Goal: Complete application form

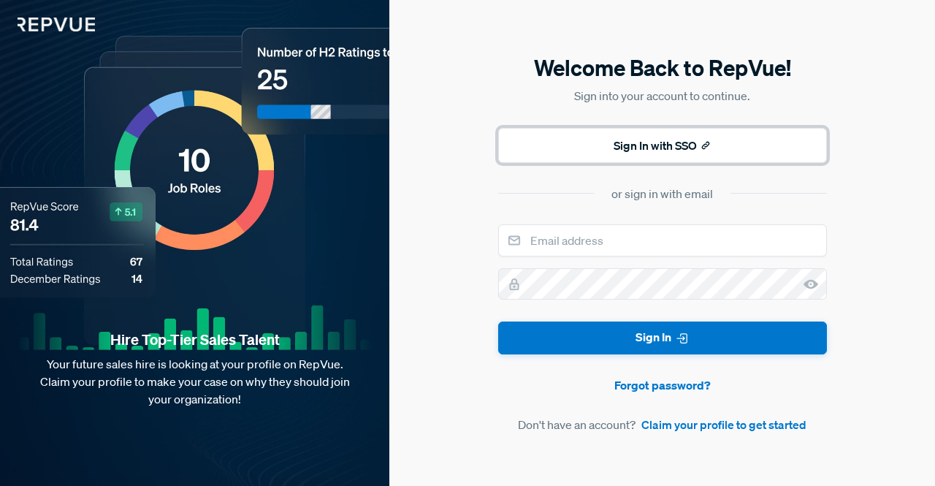
click at [641, 153] on button "Sign In with SSO" at bounding box center [662, 145] width 329 height 35
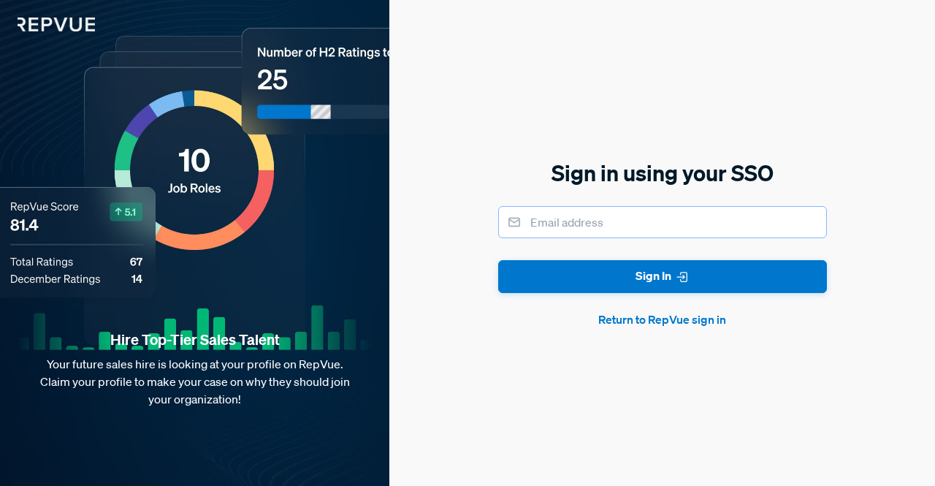
click at [586, 220] on input "email" at bounding box center [662, 222] width 329 height 32
type input "[PERSON_NAME][EMAIL_ADDRESS][PERSON_NAME][DOMAIN_NAME]"
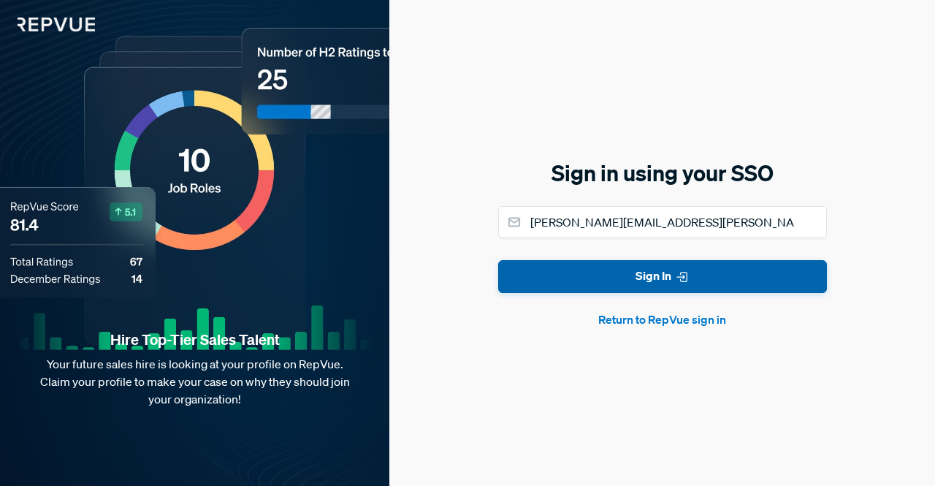
click at [636, 286] on button "Sign In" at bounding box center [662, 276] width 329 height 33
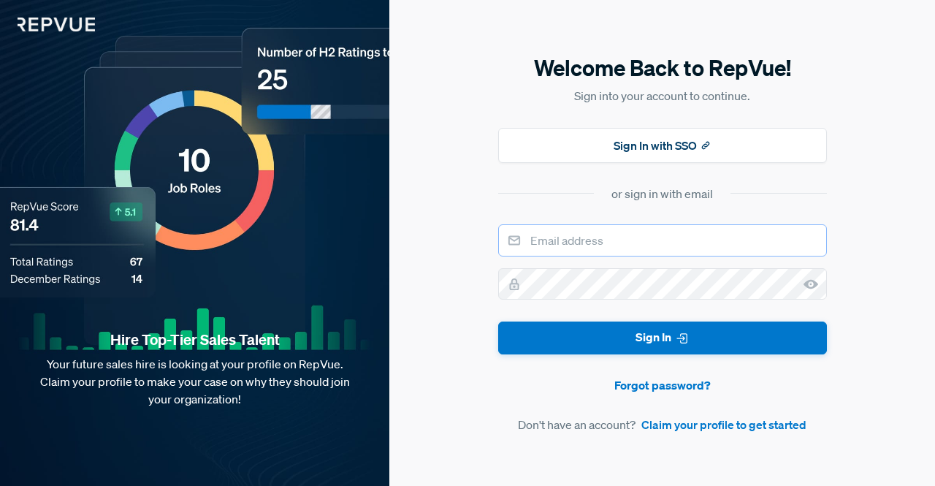
click at [621, 234] on input "email" at bounding box center [662, 240] width 329 height 32
type input "[PERSON_NAME][EMAIL_ADDRESS][PERSON_NAME][DOMAIN_NAME]"
click at [738, 423] on link "Claim your profile to get started" at bounding box center [723, 425] width 165 height 18
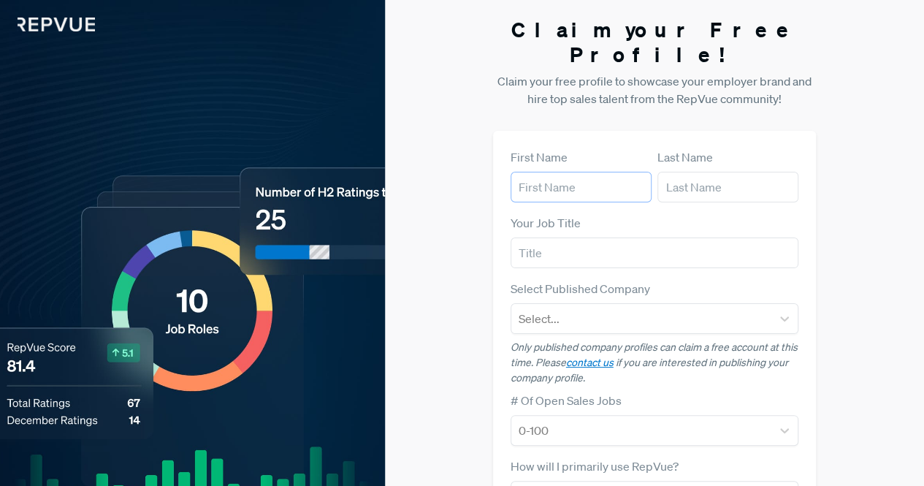
click at [589, 172] on input "text" at bounding box center [580, 187] width 141 height 31
click at [605, 172] on input "text" at bounding box center [580, 187] width 141 height 31
type input "[PERSON_NAME]"
type input "marketing"
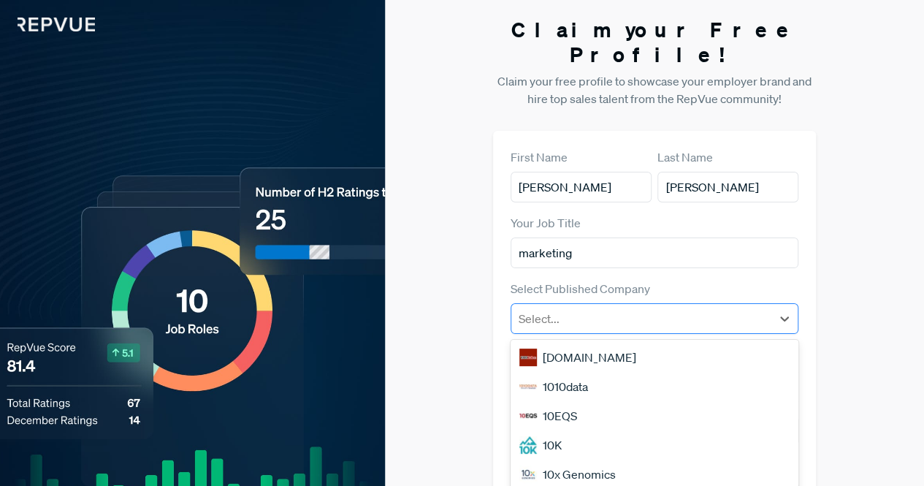
click at [583, 305] on div "Select..." at bounding box center [641, 318] width 261 height 26
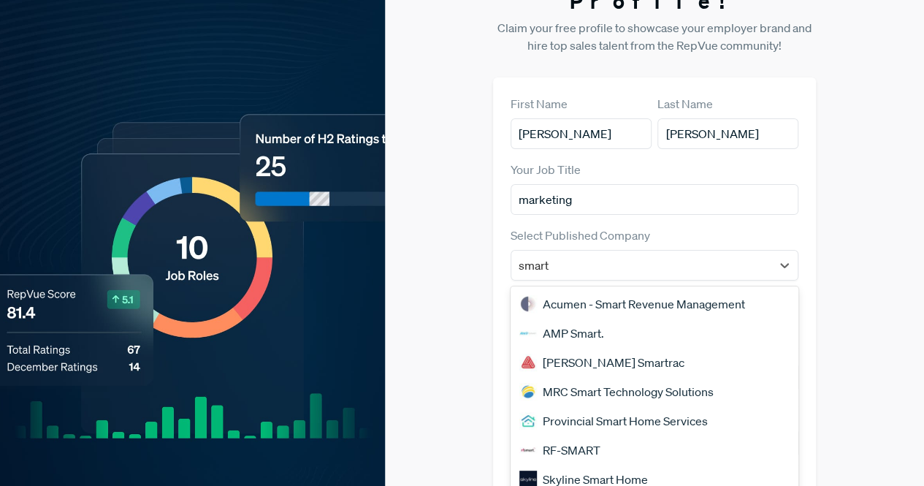
type input "smarts"
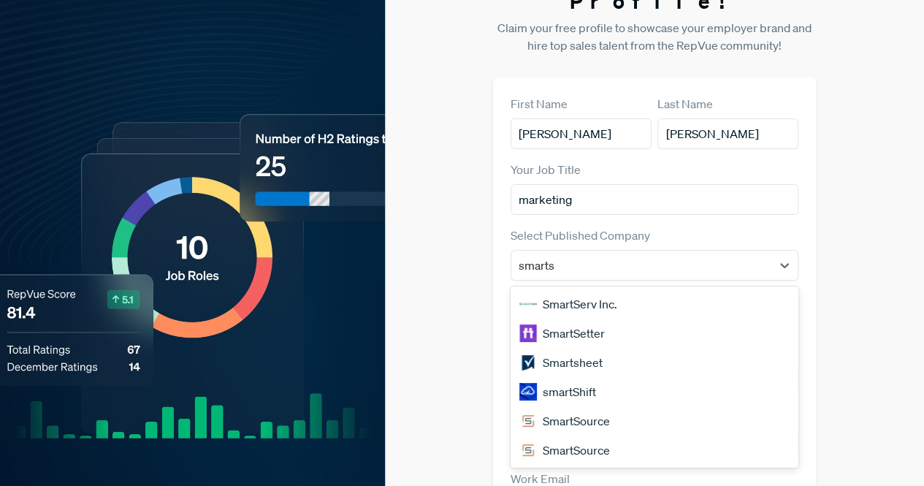
click at [608, 348] on div "Smartsheet" at bounding box center [654, 362] width 288 height 29
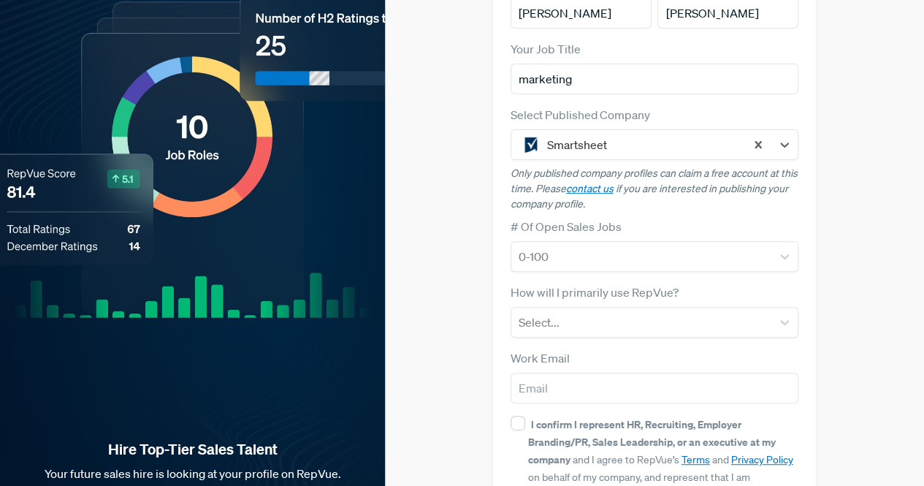
scroll to position [177, 0]
